Goal: Communication & Community: Answer question/provide support

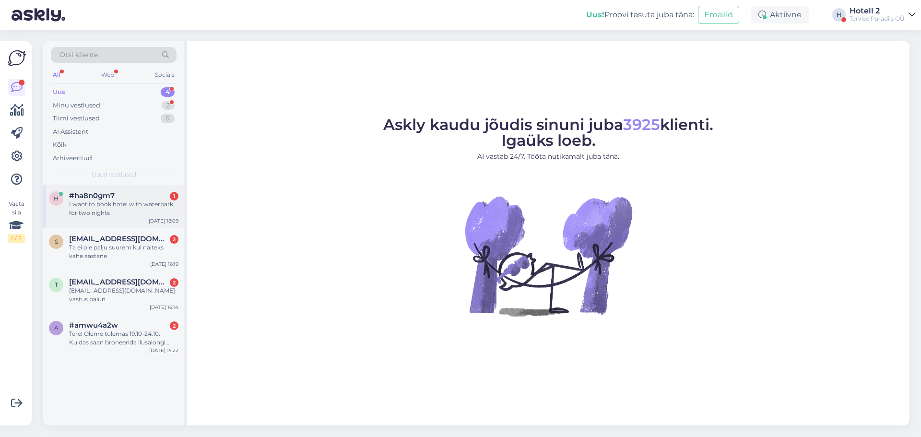
drag, startPoint x: 105, startPoint y: 195, endPoint x: 109, endPoint y: 197, distance: 4.9
click at [105, 195] on span "#ha8n0gm7" at bounding box center [92, 195] width 46 height 9
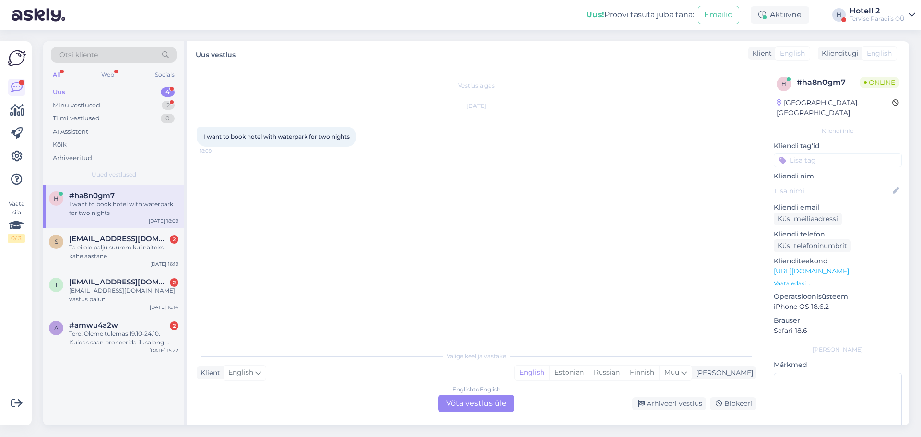
click at [460, 397] on div "English to English Võta vestlus üle" at bounding box center [477, 403] width 76 height 17
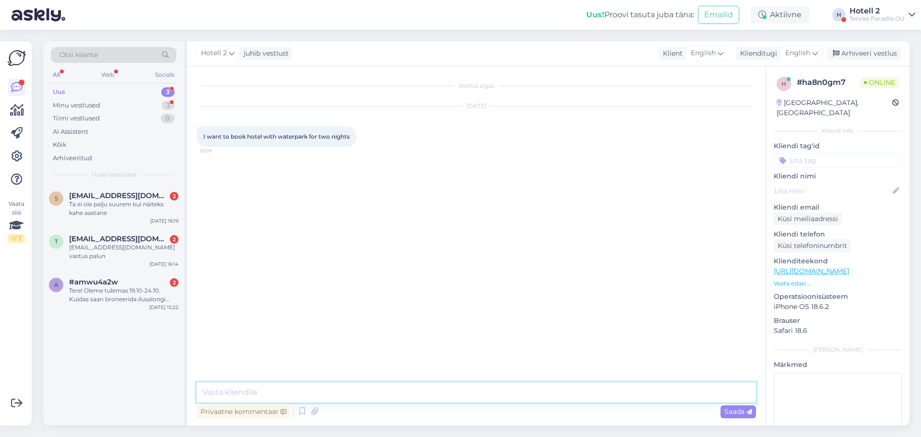
click at [268, 393] on textarea at bounding box center [476, 392] width 559 height 20
type textarea "Hello!"
type textarea "F"
type textarea "H"
type textarea "When would you like to visit our hotel?"
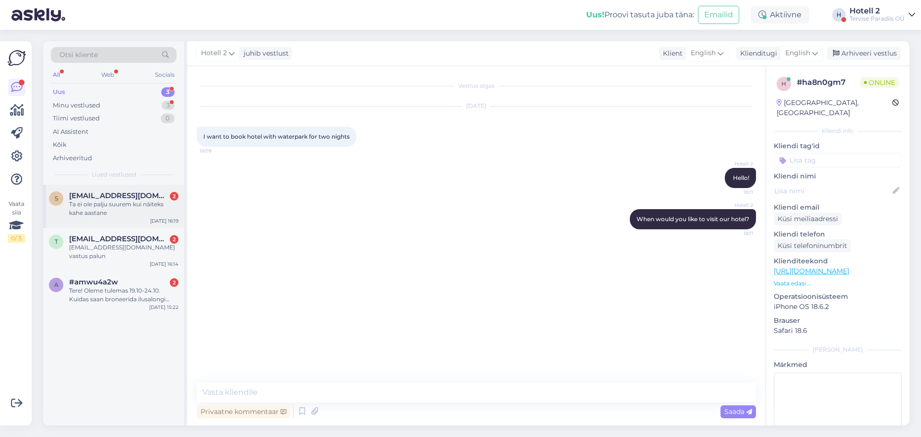
click at [115, 223] on div "s [EMAIL_ADDRESS][DOMAIN_NAME] 2 Ta ei ole palju suurem kui näiteks kahe aastan…" at bounding box center [113, 206] width 141 height 43
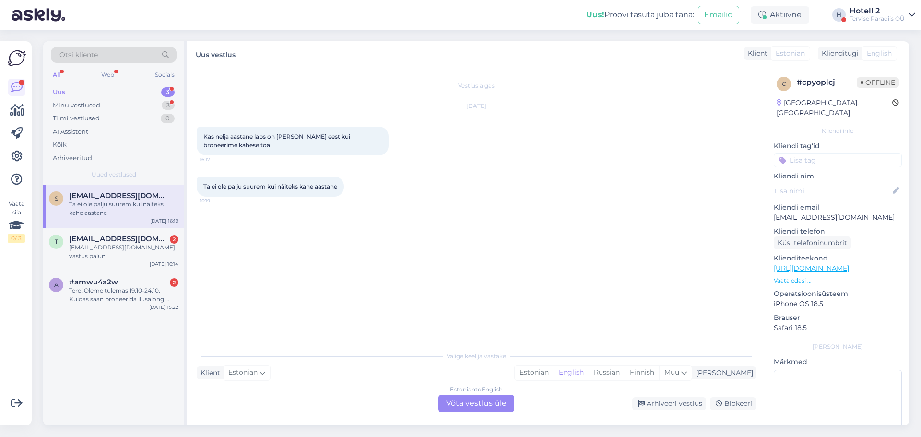
click at [490, 399] on div "Estonian to English Võta vestlus üle" at bounding box center [477, 403] width 76 height 17
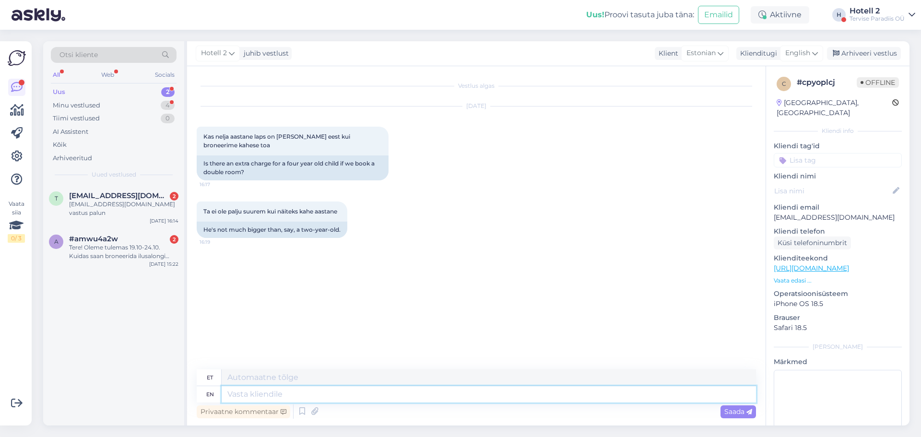
click at [615, 392] on textarea at bounding box center [489, 394] width 535 height 16
click at [798, 56] on span "English" at bounding box center [797, 53] width 25 height 11
type input "es"
drag, startPoint x: 756, startPoint y: 110, endPoint x: 709, endPoint y: 135, distance: 53.5
click at [756, 110] on link "Estonian" at bounding box center [780, 111] width 106 height 15
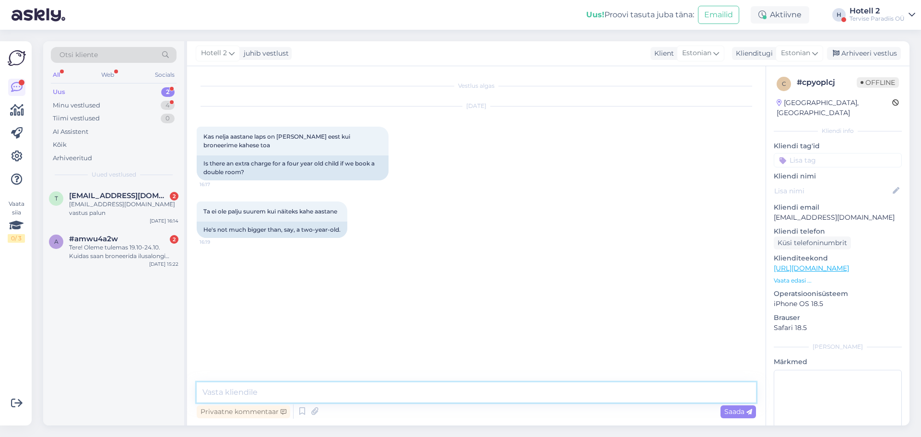
click at [225, 393] on textarea at bounding box center [476, 392] width 559 height 20
type textarea "Tere! Kas soovite broneerida toa ühele täiskavanule ja 4-aastasele lapsele või …"
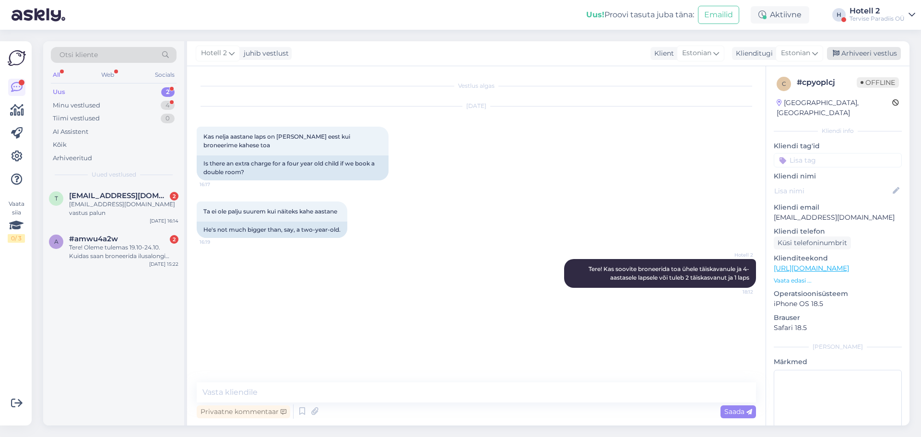
click at [847, 51] on div "Arhiveeri vestlus" at bounding box center [864, 53] width 74 height 13
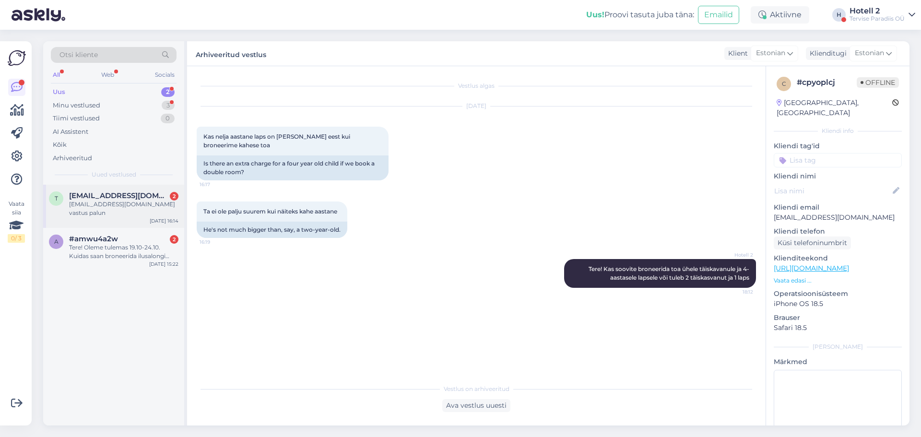
click at [119, 197] on span "[EMAIL_ADDRESS][DOMAIN_NAME]" at bounding box center [119, 195] width 100 height 9
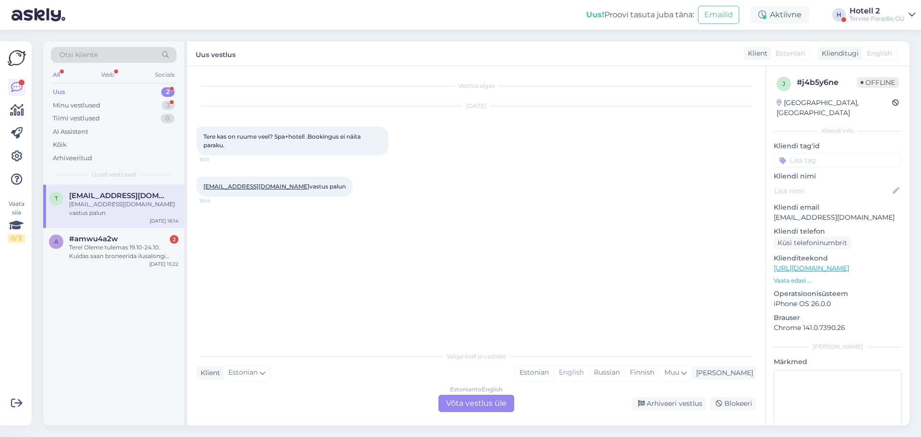
click at [485, 400] on div "Estonian to English Võta vestlus üle" at bounding box center [477, 403] width 76 height 17
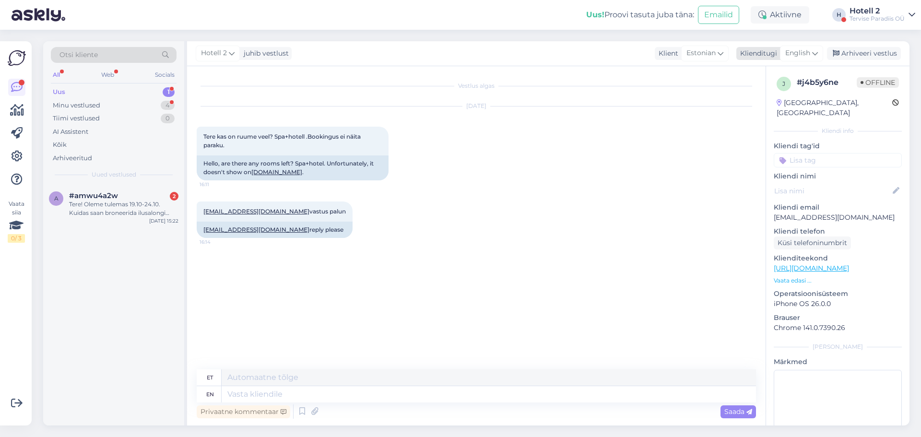
click at [795, 51] on span "English" at bounding box center [797, 53] width 25 height 11
click at [757, 108] on link "Estonian" at bounding box center [780, 111] width 106 height 15
click at [230, 387] on textarea at bounding box center [476, 392] width 559 height 20
type textarea "Tere! Kahjuks ei ole."
click at [860, 57] on div "Arhiveeri vestlus" at bounding box center [864, 53] width 74 height 13
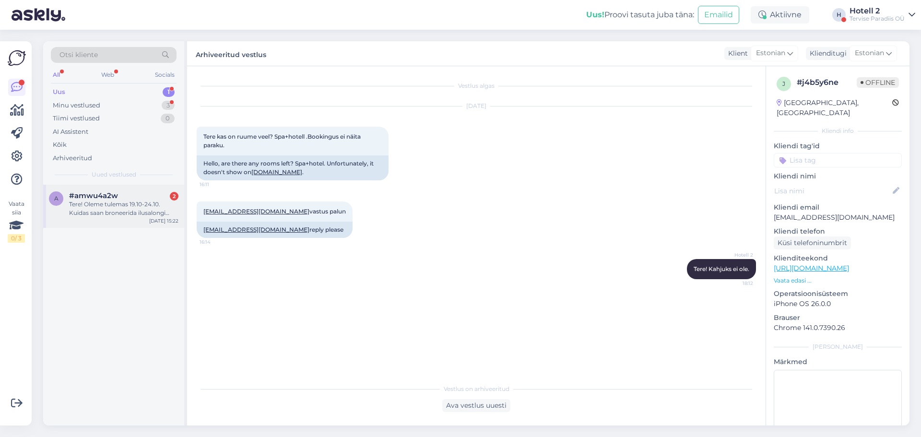
click at [96, 198] on span "#amwu4a2w" at bounding box center [93, 195] width 49 height 9
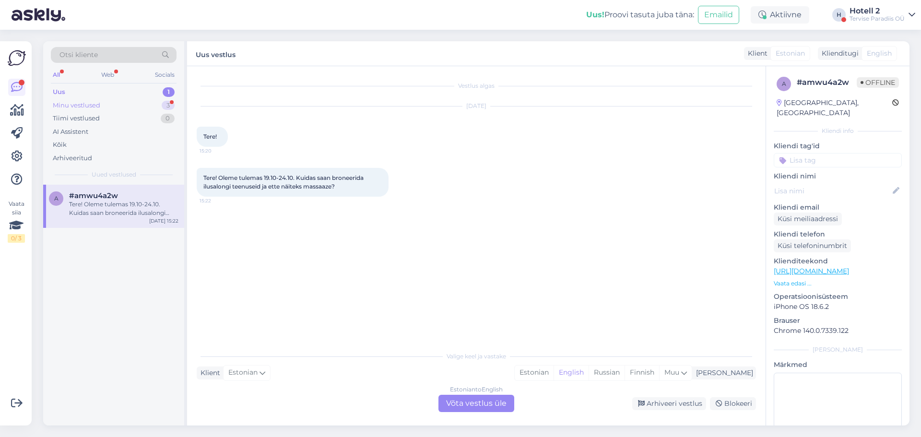
click at [99, 106] on div "Minu vestlused" at bounding box center [77, 106] width 48 height 10
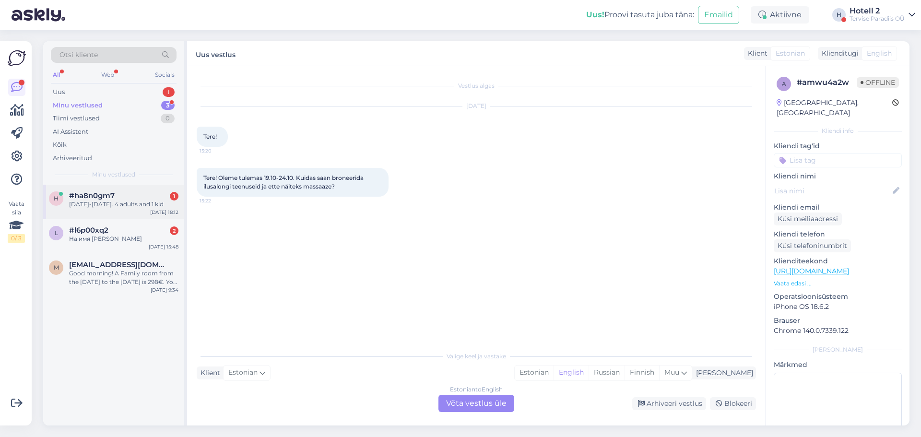
click at [118, 201] on div "[DATE]-[DATE]. 4 adults and 1 kid" at bounding box center [123, 204] width 109 height 9
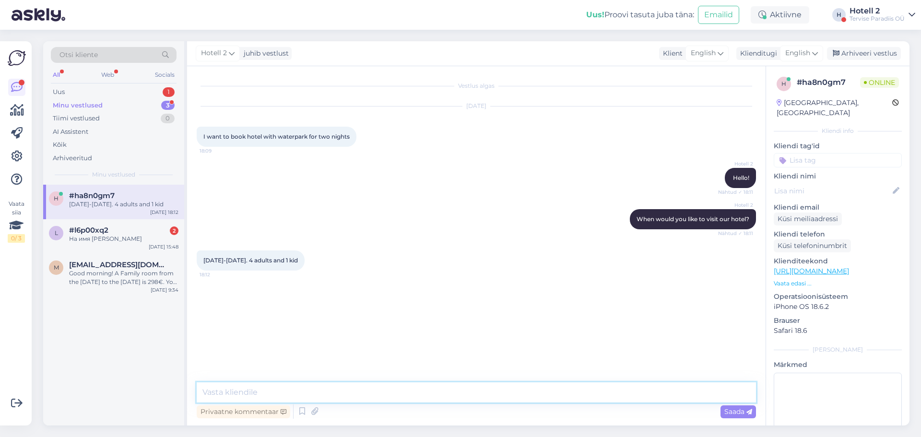
click at [213, 391] on textarea at bounding box center [476, 392] width 559 height 20
type textarea "You can book in our website"
click at [859, 53] on div "Arhiveeri vestlus" at bounding box center [864, 53] width 74 height 13
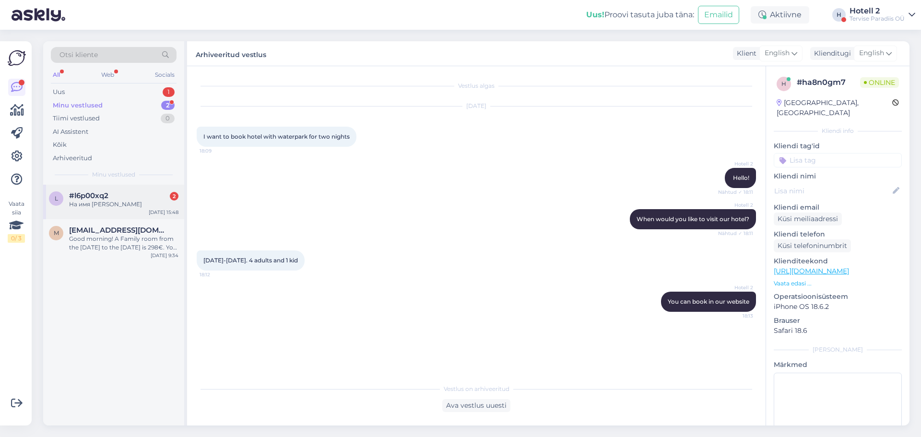
click at [128, 202] on div "На имя [PERSON_NAME]" at bounding box center [123, 204] width 109 height 9
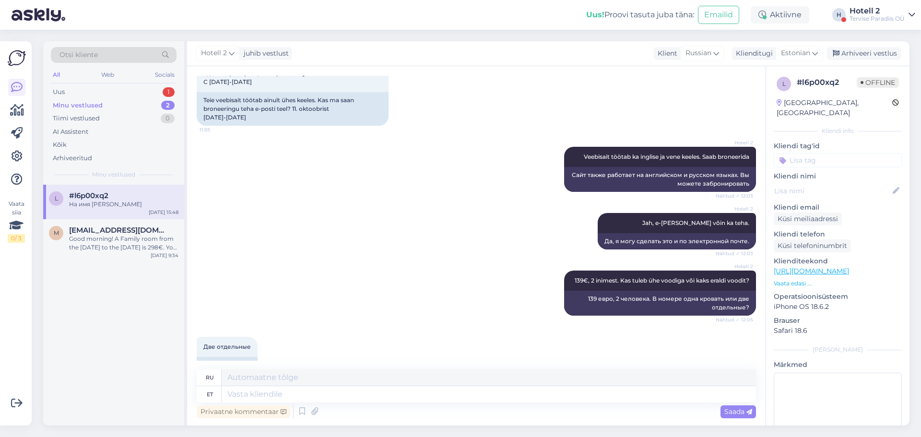
scroll to position [2429, 0]
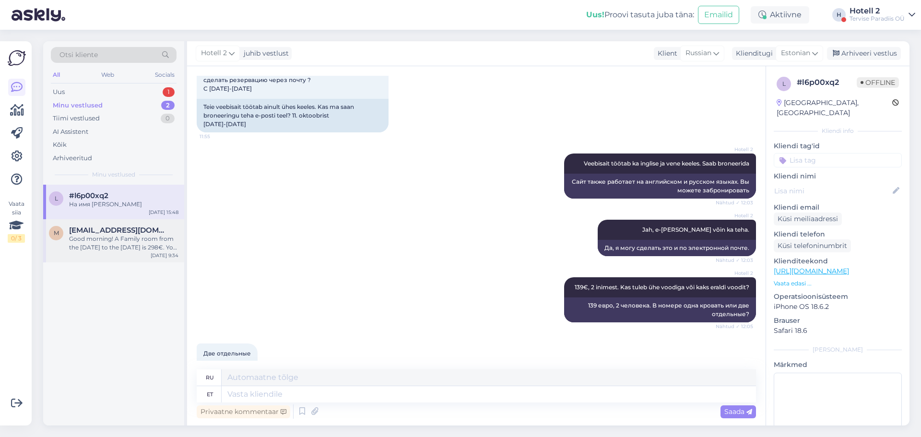
click at [100, 238] on div "Good morning! A Family room from the [DATE] to the [DATE] is 298€. You can book…" at bounding box center [123, 243] width 109 height 17
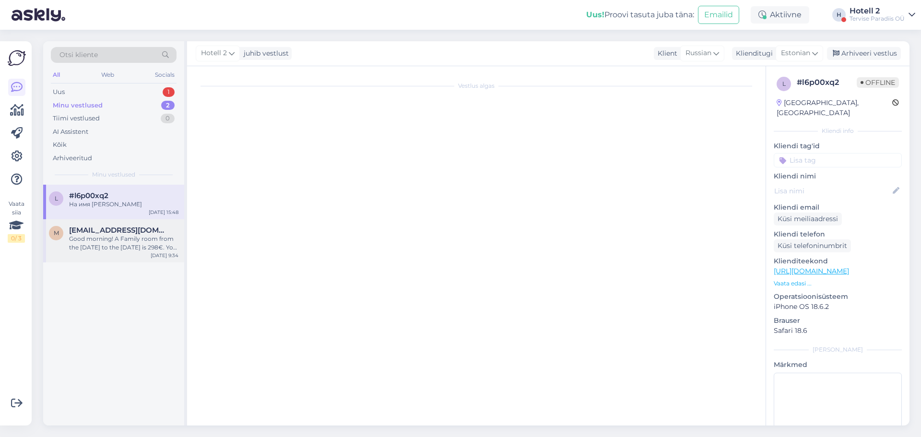
scroll to position [72, 0]
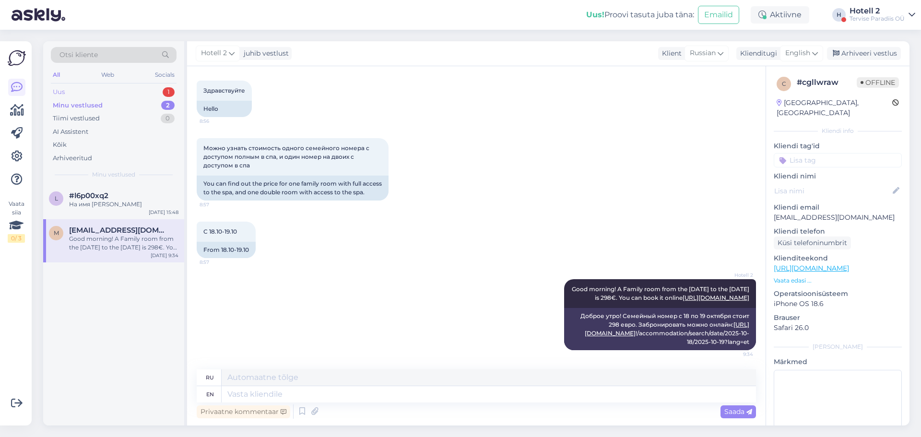
click at [124, 94] on div "Uus 1" at bounding box center [114, 91] width 126 height 13
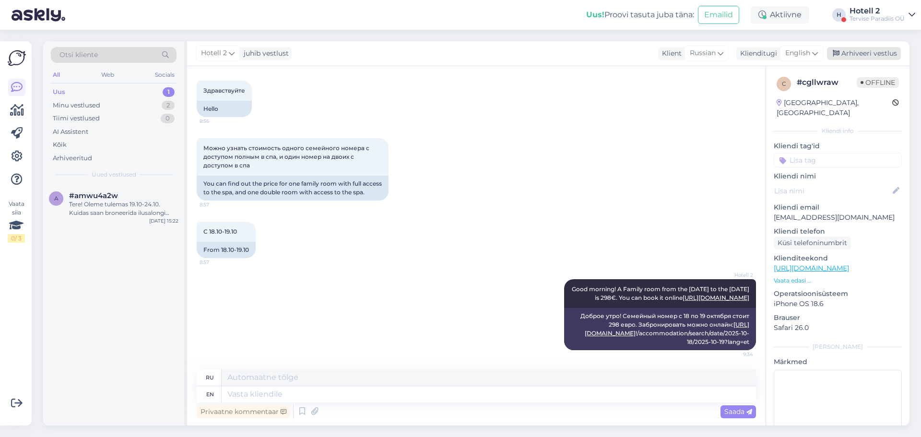
click at [856, 52] on div "Arhiveeri vestlus" at bounding box center [864, 53] width 74 height 13
